Goal: Find contact information: Find contact information

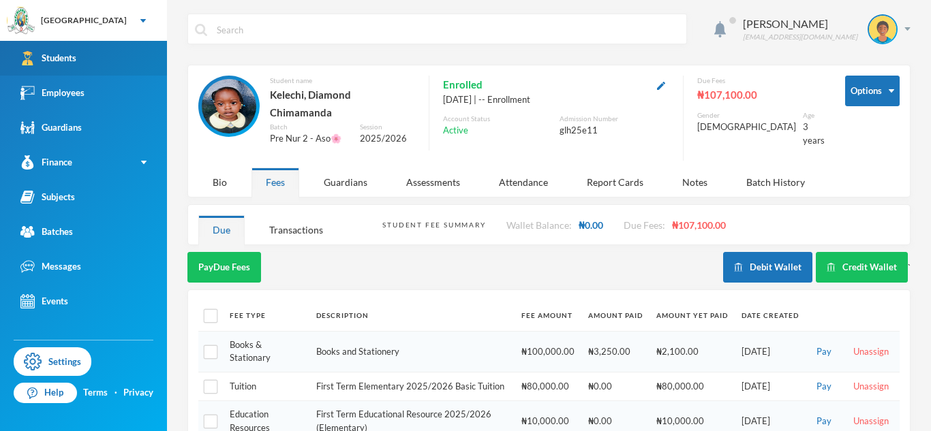
scroll to position [82, 0]
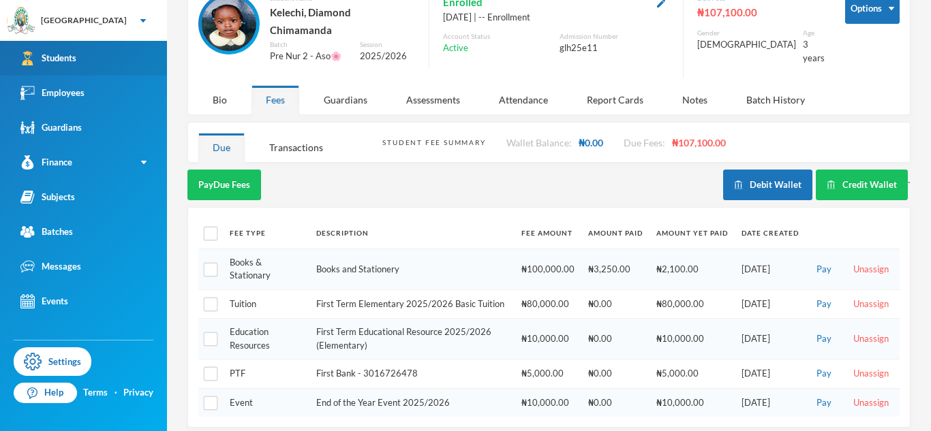
click at [114, 50] on link "Students" at bounding box center [83, 58] width 167 height 35
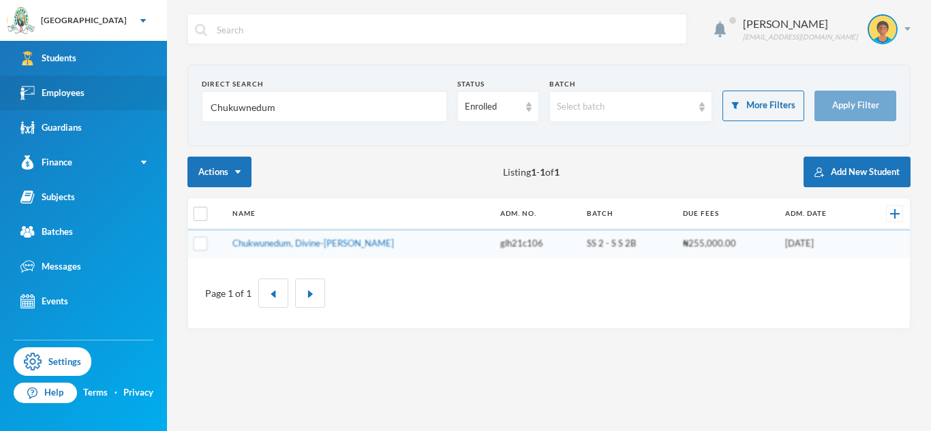
click at [93, 94] on link "Employees" at bounding box center [83, 93] width 167 height 35
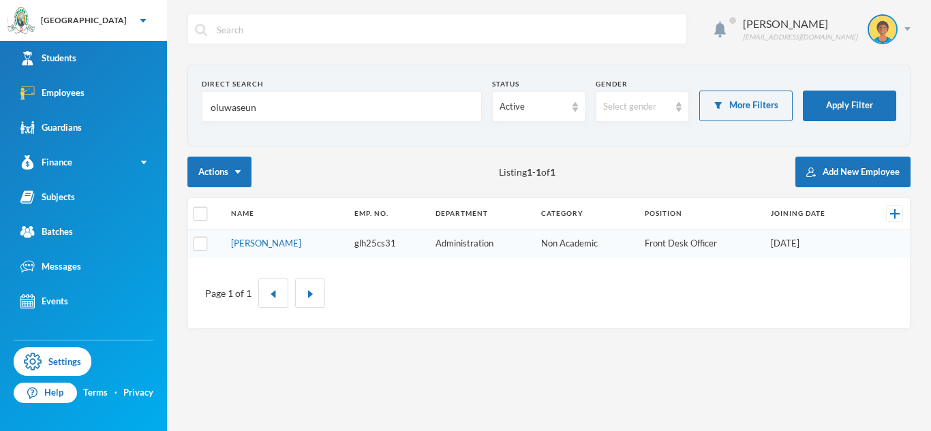
click at [235, 105] on input "oluwaseun" at bounding box center [341, 107] width 265 height 31
type input "[PERSON_NAME]"
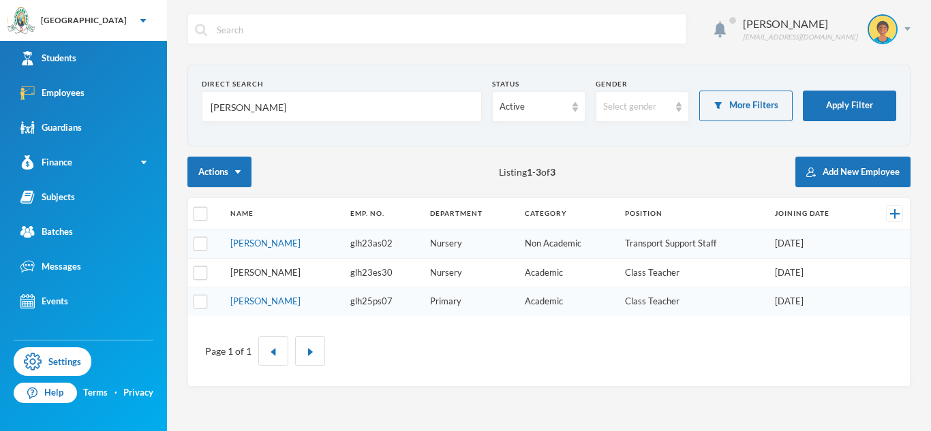
click at [277, 273] on link "[PERSON_NAME]" at bounding box center [265, 272] width 70 height 11
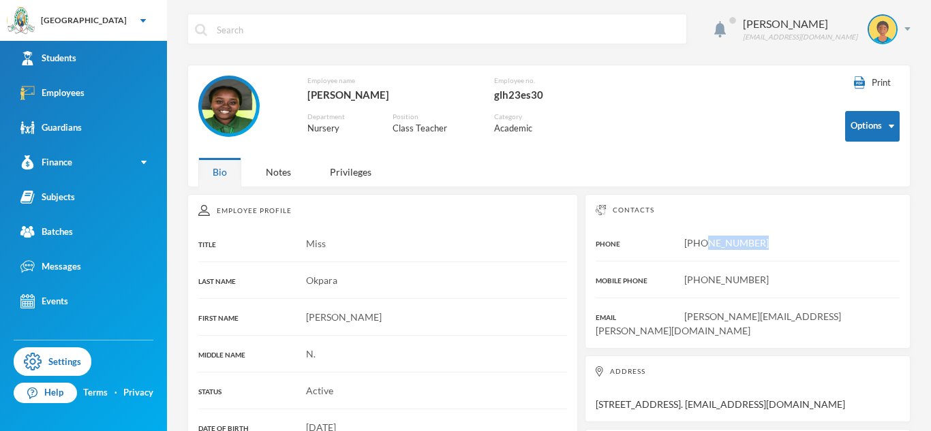
drag, startPoint x: 704, startPoint y: 242, endPoint x: 775, endPoint y: 243, distance: 70.9
click at [775, 243] on div "[PHONE_NUMBER]" at bounding box center [747, 243] width 304 height 14
copy span "8115109766"
